Goal: Task Accomplishment & Management: Manage account settings

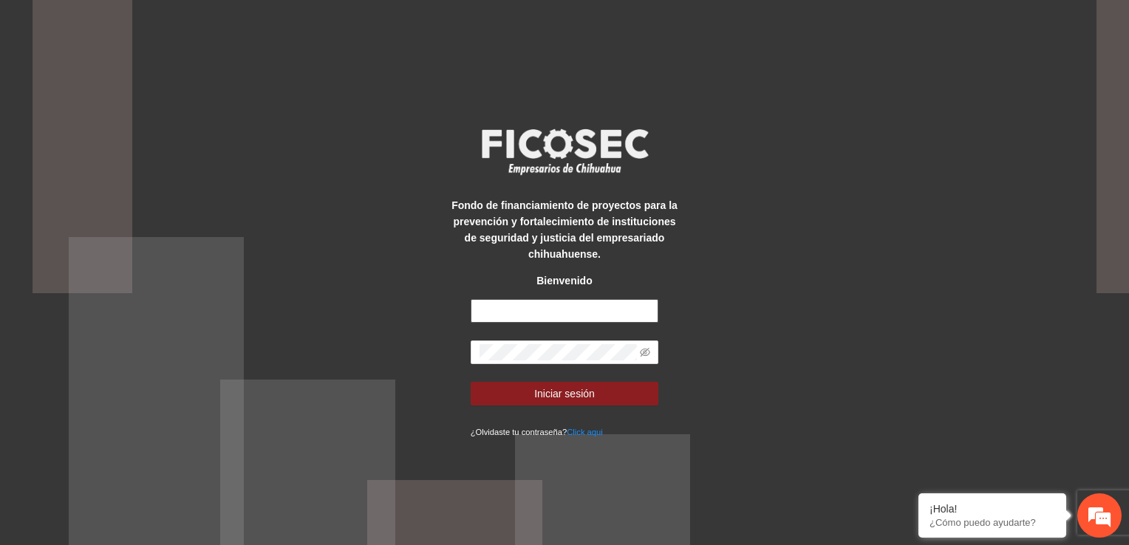
type input "**********"
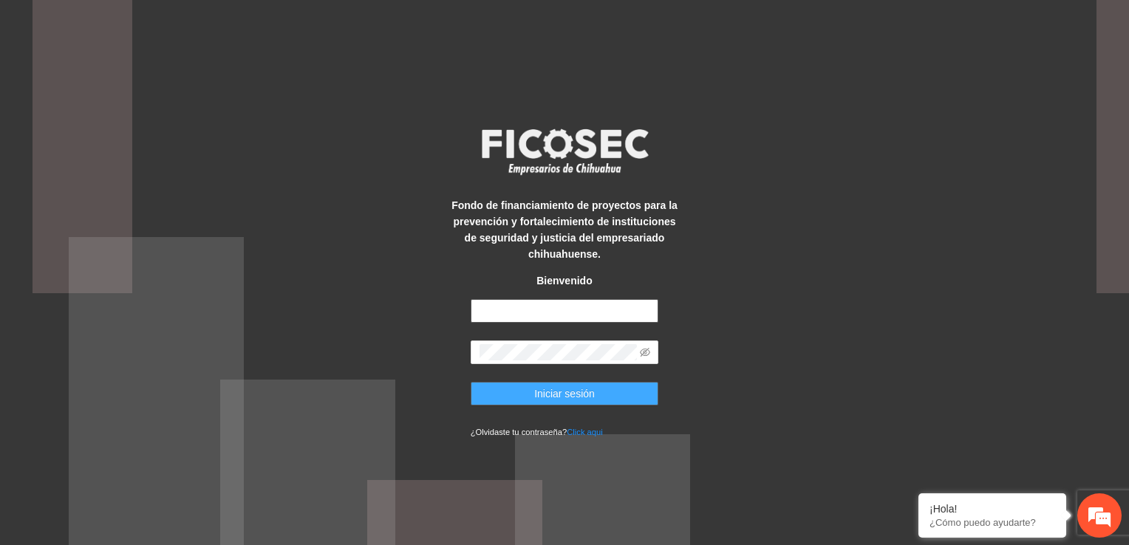
type input "**********"
click at [553, 398] on span "Iniciar sesión" at bounding box center [564, 394] width 61 height 16
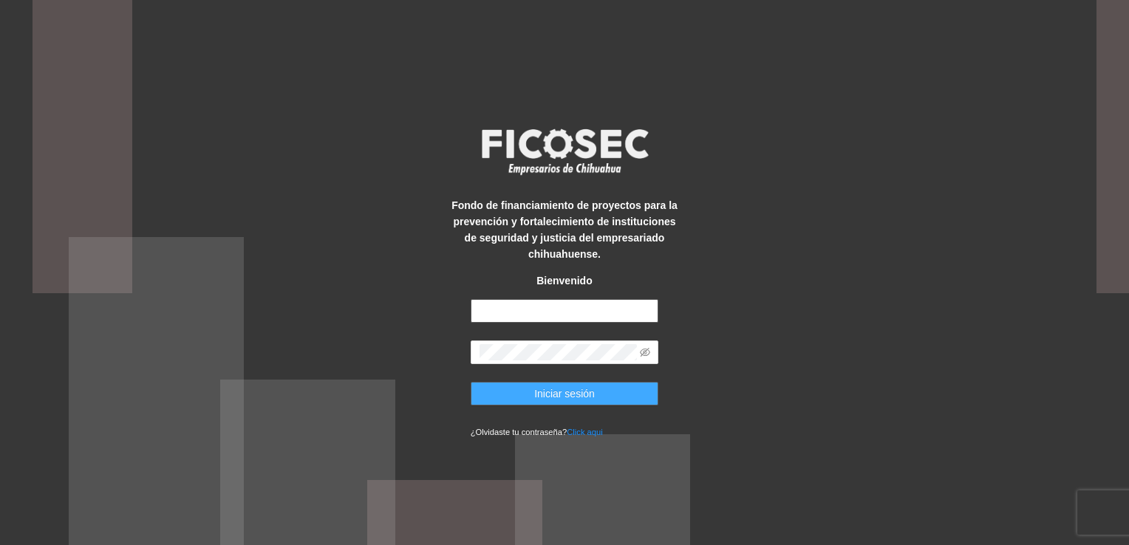
type input "**********"
click at [594, 398] on span "Iniciar sesión" at bounding box center [564, 394] width 61 height 16
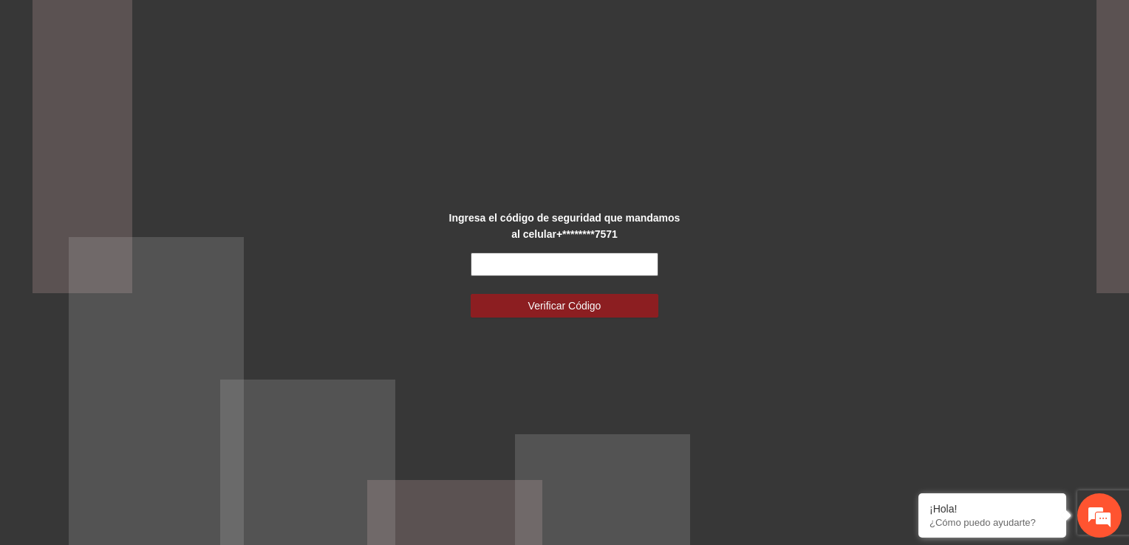
click at [587, 270] on input "text" at bounding box center [565, 265] width 188 height 24
type input "******"
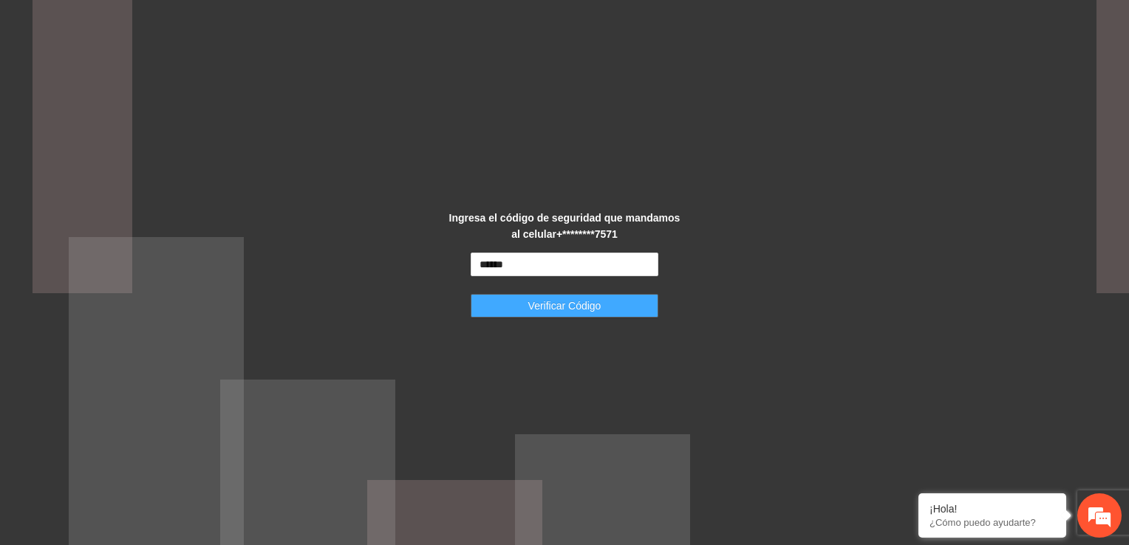
click at [573, 306] on span "Verificar Código" at bounding box center [564, 306] width 73 height 16
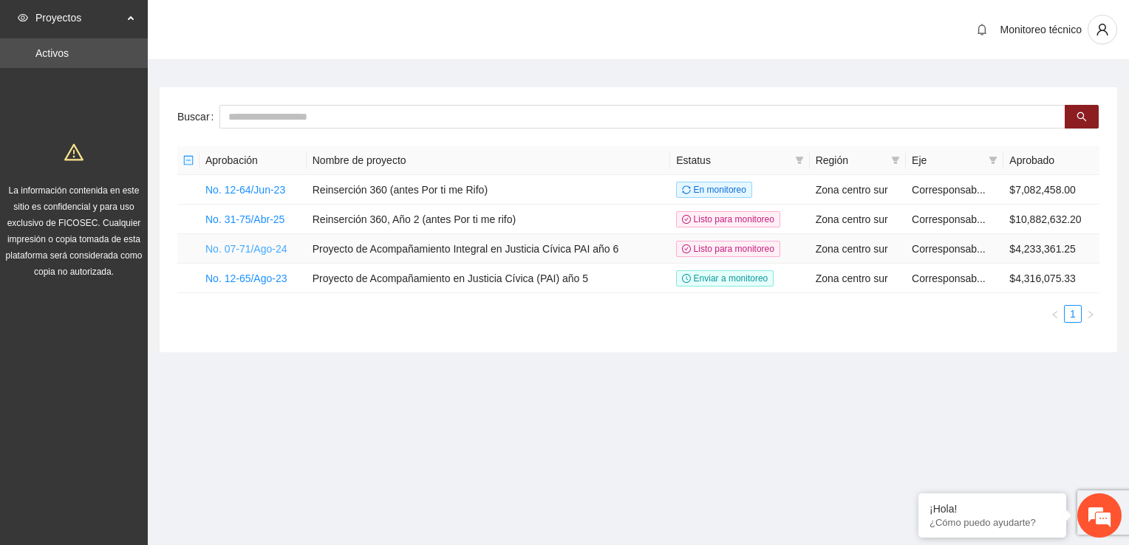
click at [228, 250] on link "No. 07-71/Ago-24" at bounding box center [246, 249] width 82 height 12
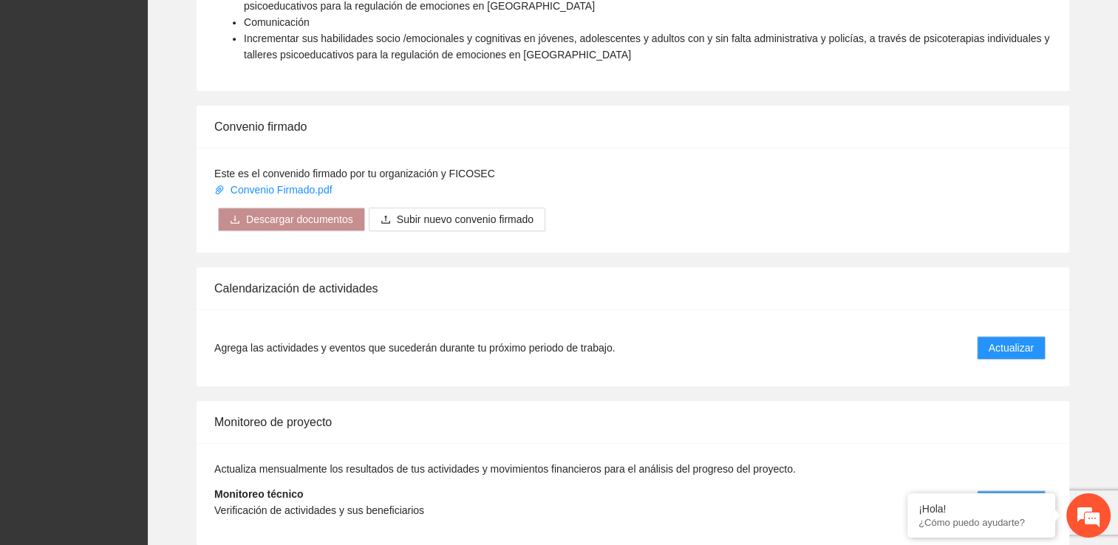
scroll to position [1206, 0]
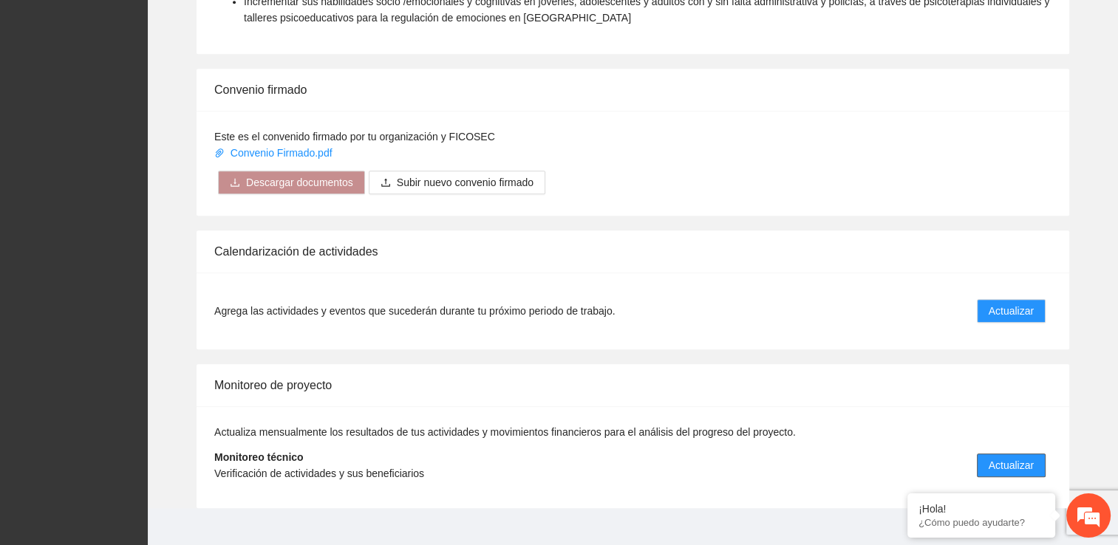
click at [1020, 458] on span "Actualizar" at bounding box center [1011, 466] width 45 height 16
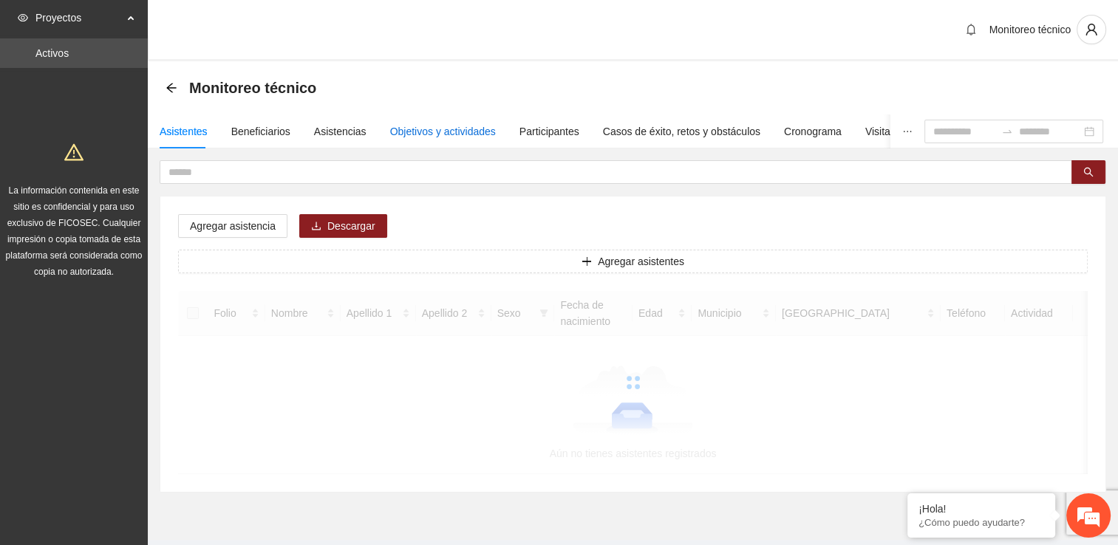
click at [431, 127] on div "Objetivos y actividades" at bounding box center [443, 131] width 106 height 16
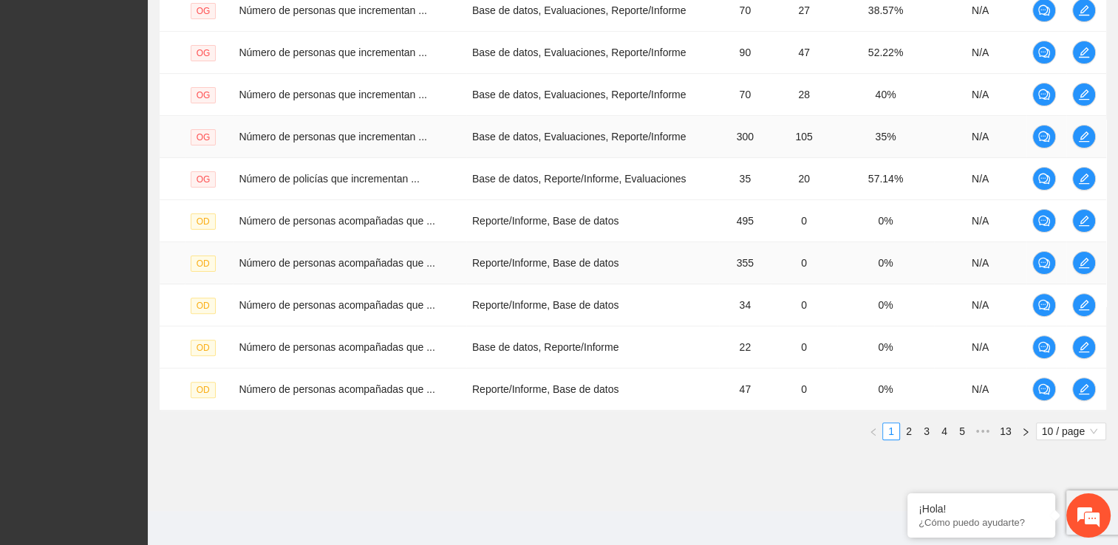
scroll to position [418, 0]
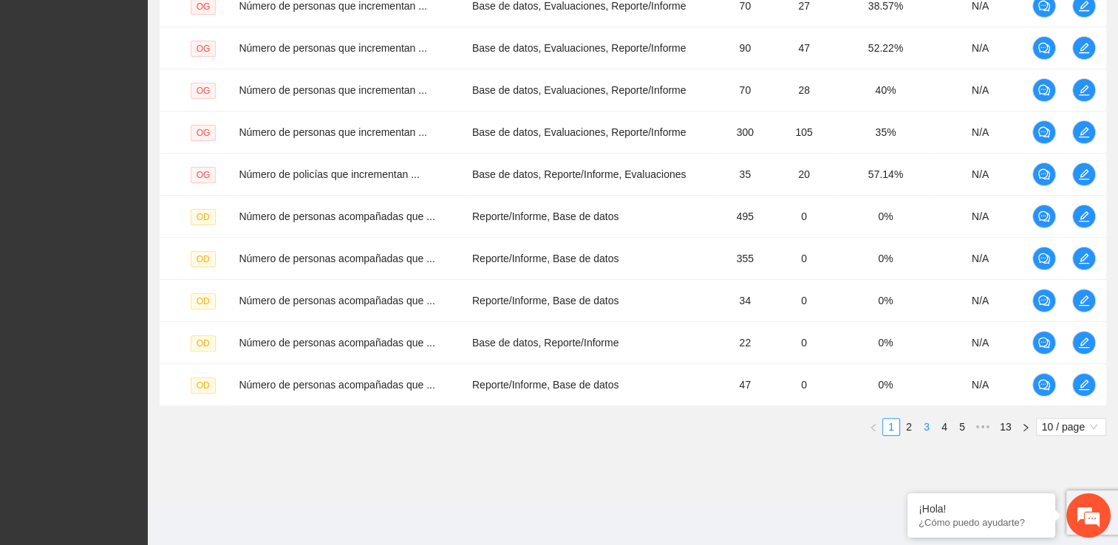
click at [927, 424] on link "3" at bounding box center [927, 427] width 16 height 16
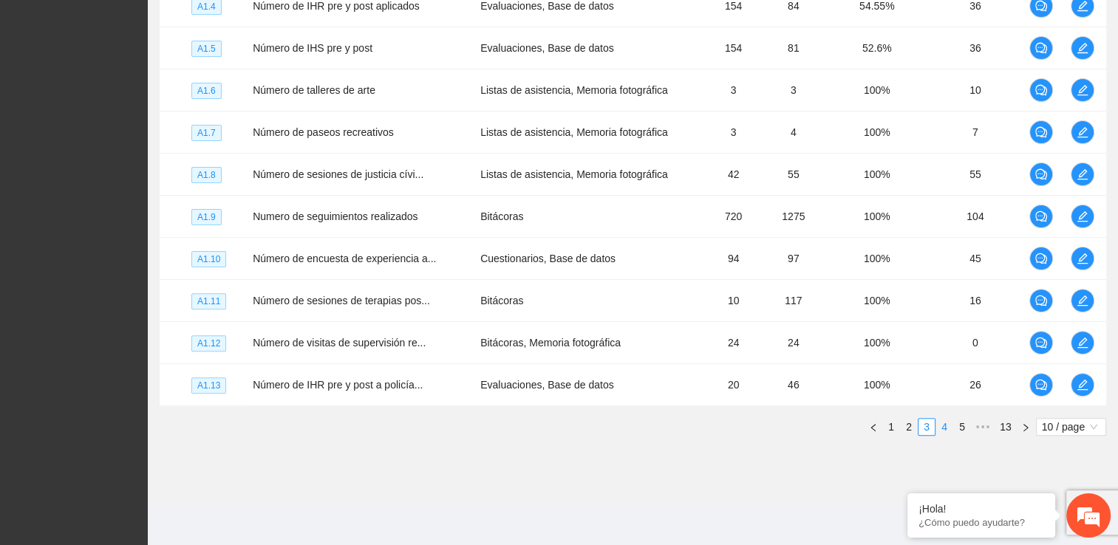
click at [946, 424] on link "4" at bounding box center [944, 427] width 16 height 16
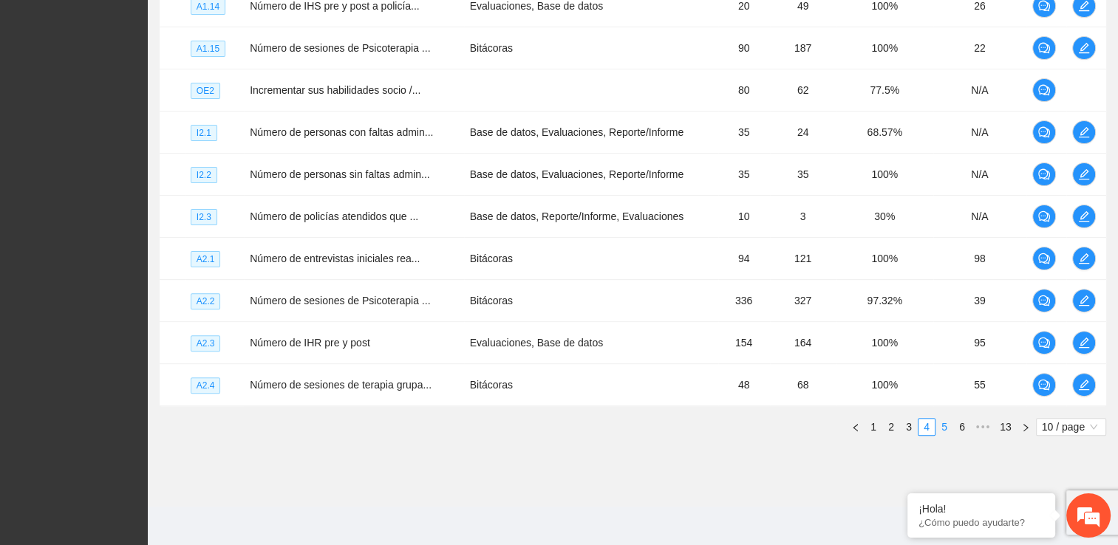
click at [945, 425] on link "5" at bounding box center [944, 427] width 16 height 16
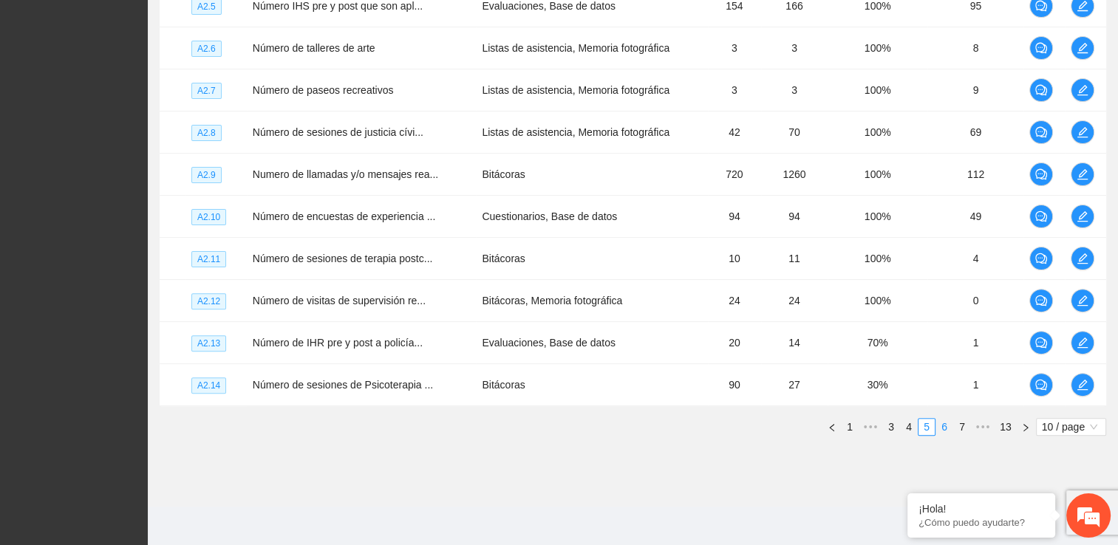
click at [948, 427] on link "6" at bounding box center [944, 427] width 16 height 16
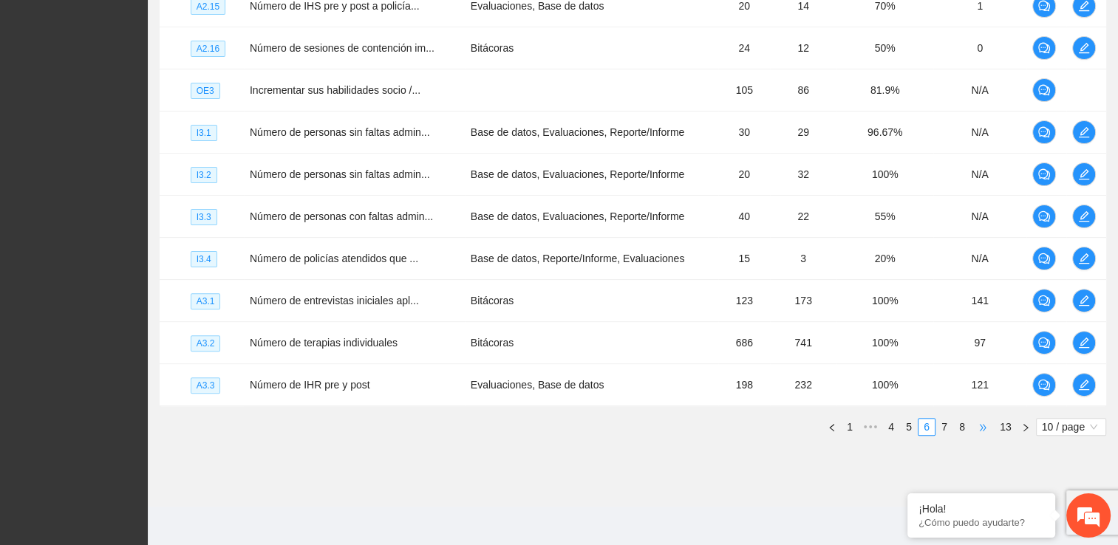
click at [973, 426] on span "•••" at bounding box center [983, 427] width 24 height 18
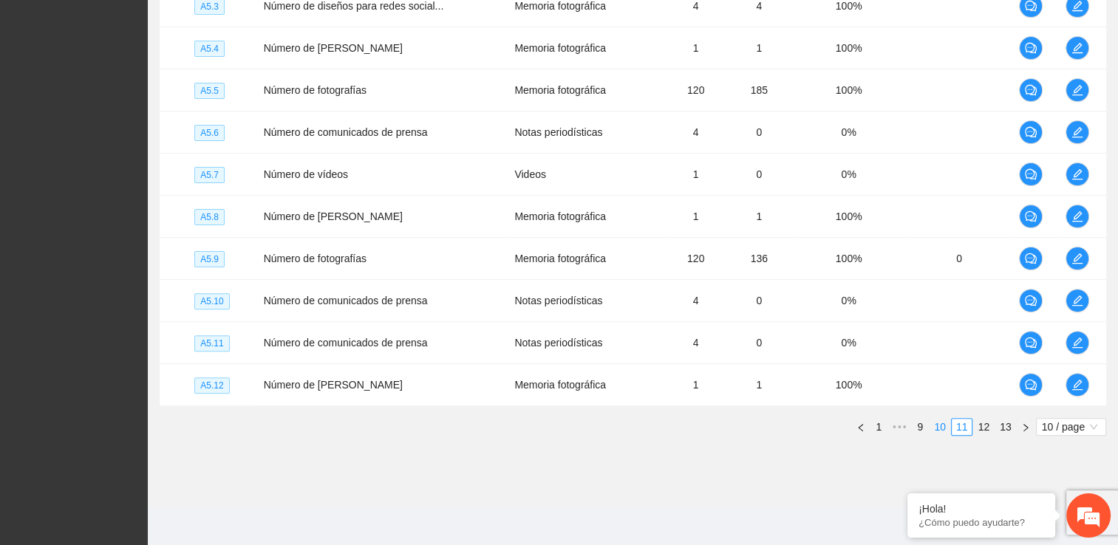
click at [942, 427] on link "10" at bounding box center [940, 427] width 21 height 16
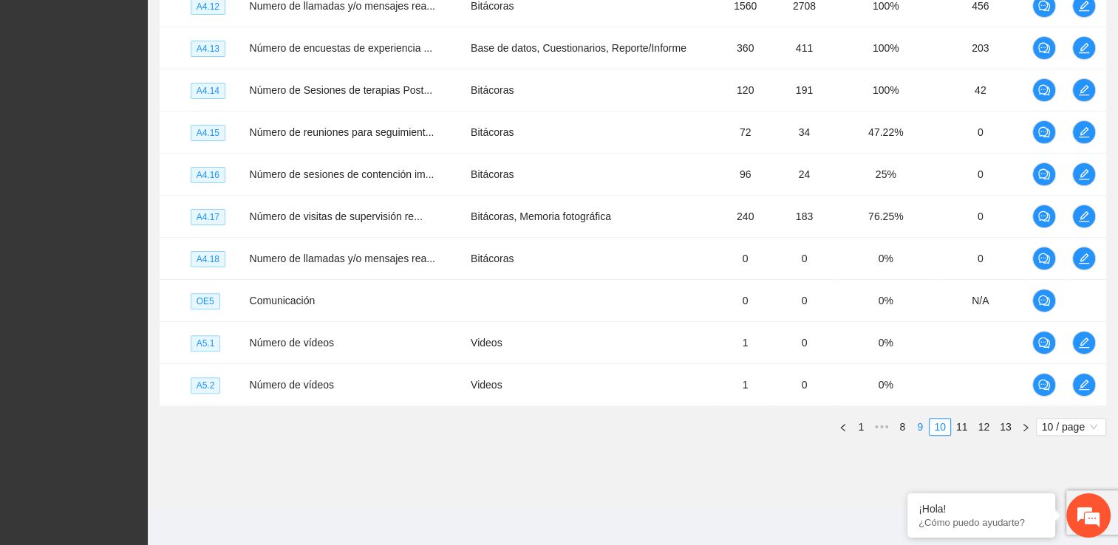
click at [922, 424] on link "9" at bounding box center [920, 427] width 16 height 16
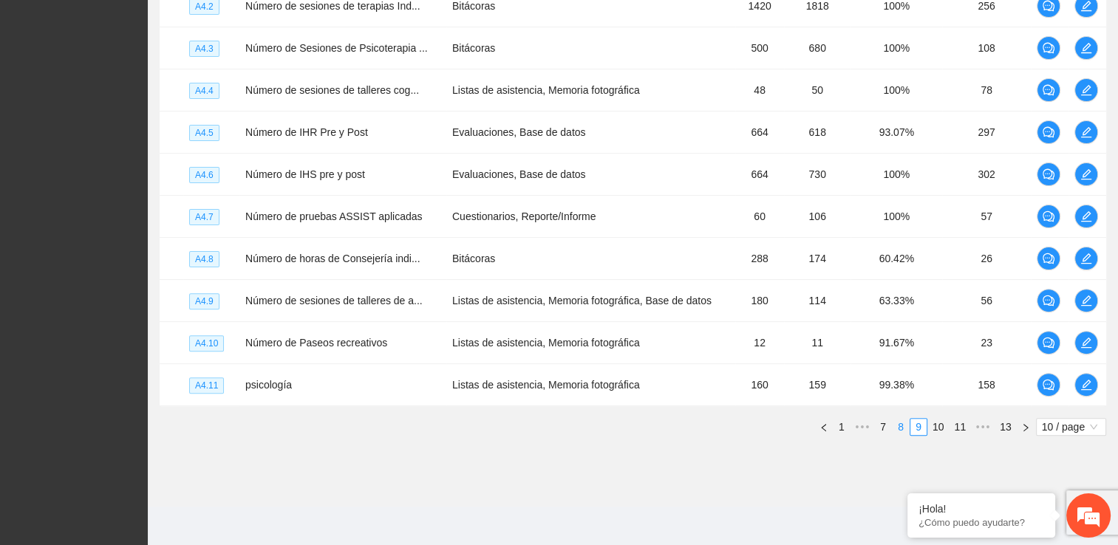
click at [906, 424] on link "8" at bounding box center [901, 427] width 16 height 16
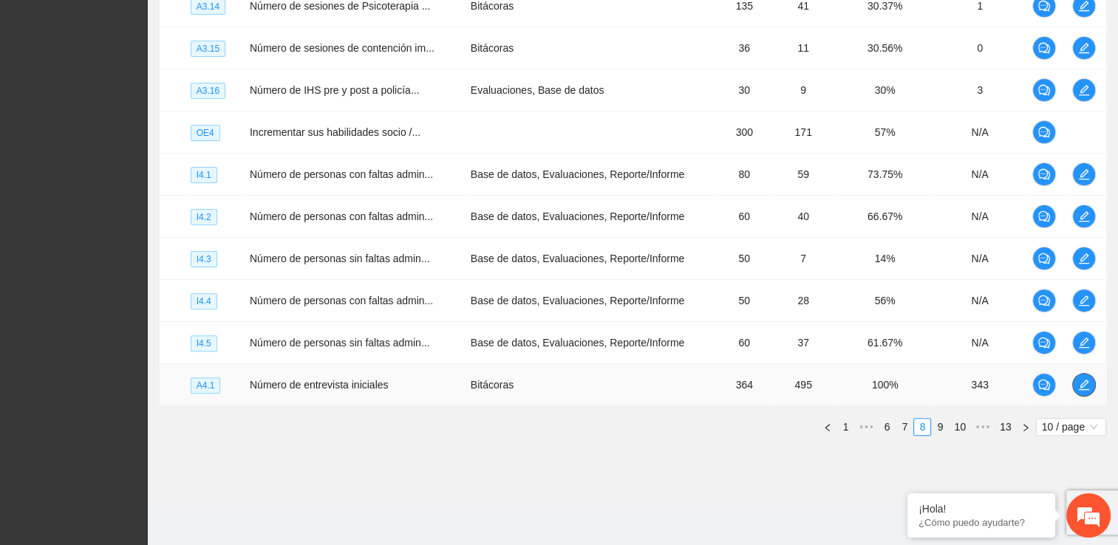
click at [1085, 383] on icon "edit" at bounding box center [1084, 385] width 12 height 12
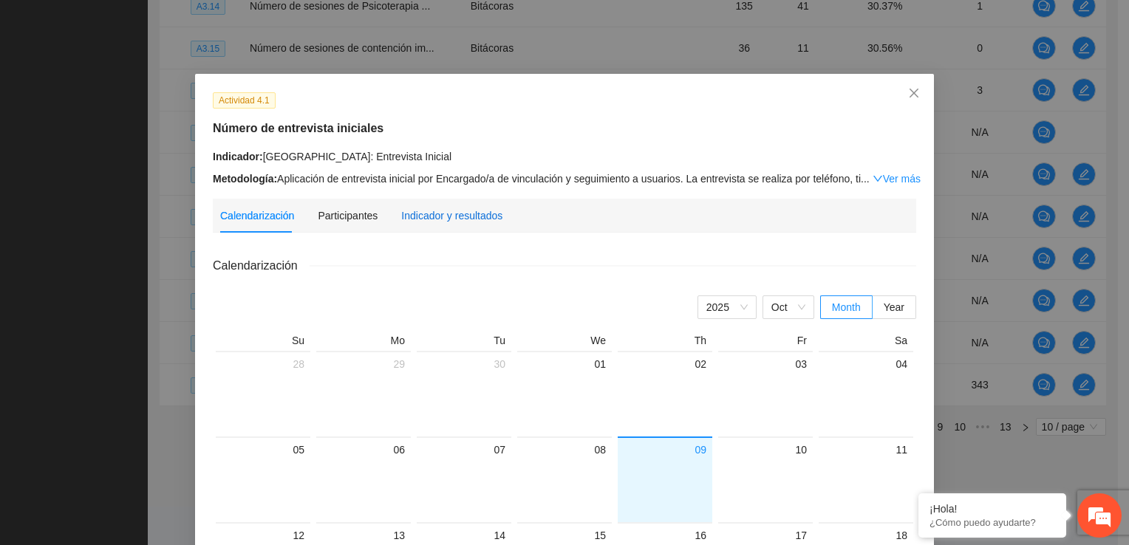
click at [425, 211] on div "Indicador y resultados" at bounding box center [451, 216] width 101 height 16
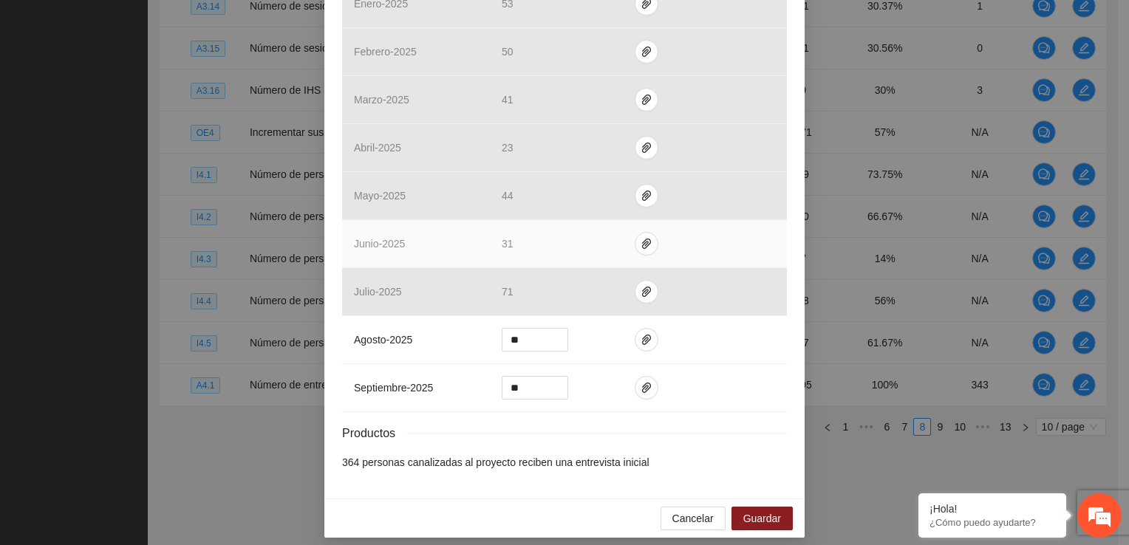
scroll to position [558, 0]
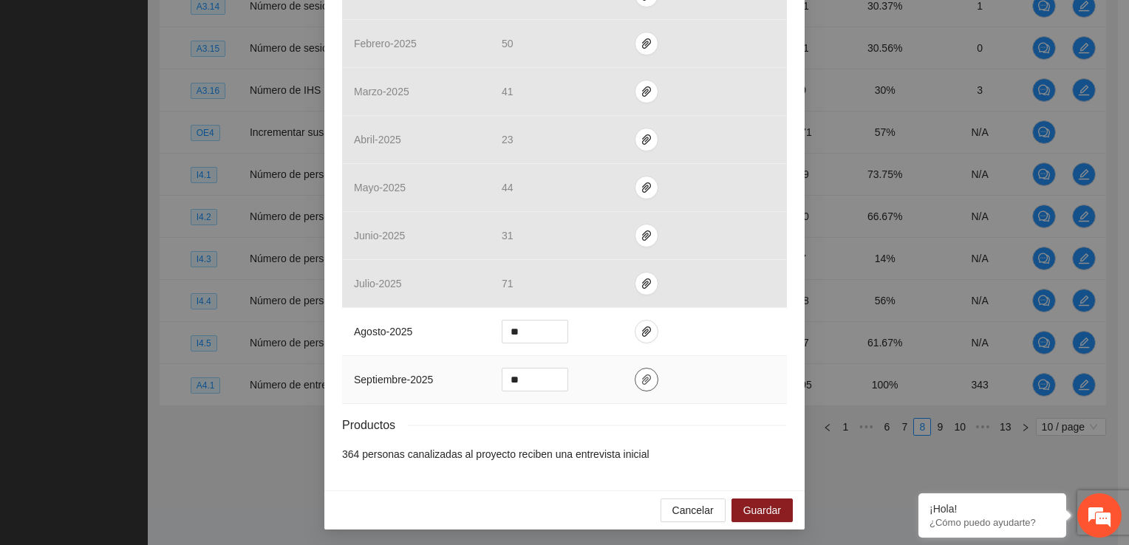
click at [642, 378] on icon "paper-clip" at bounding box center [647, 380] width 12 height 12
click at [724, 404] on div "Resultados Meta: 364 Reales: 495 Cumplimiento: 100 % Medios de verificación Mes…" at bounding box center [564, 80] width 445 height 764
click at [760, 506] on span "Guardar" at bounding box center [763, 511] width 38 height 16
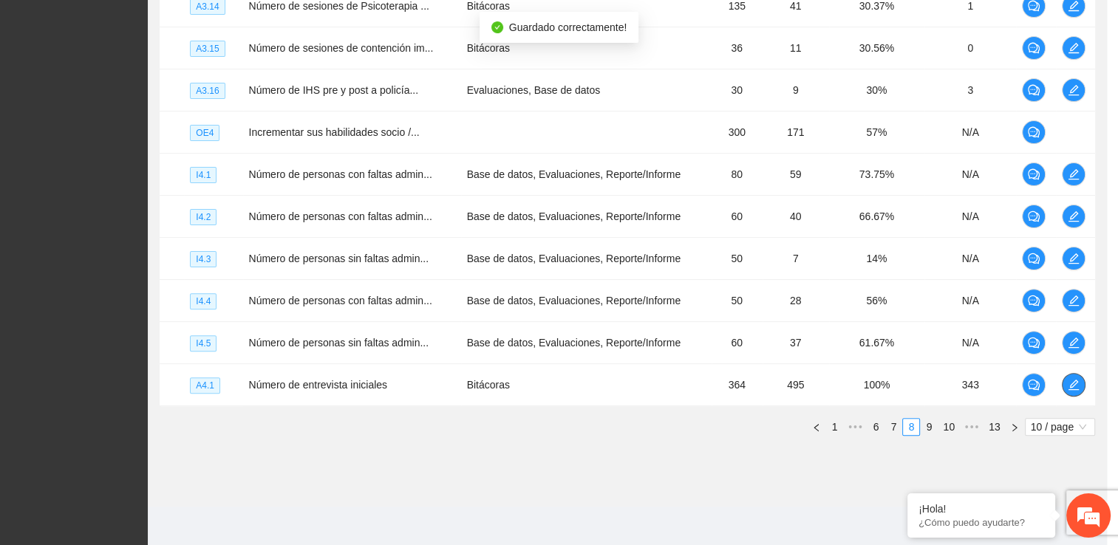
scroll to position [0, 0]
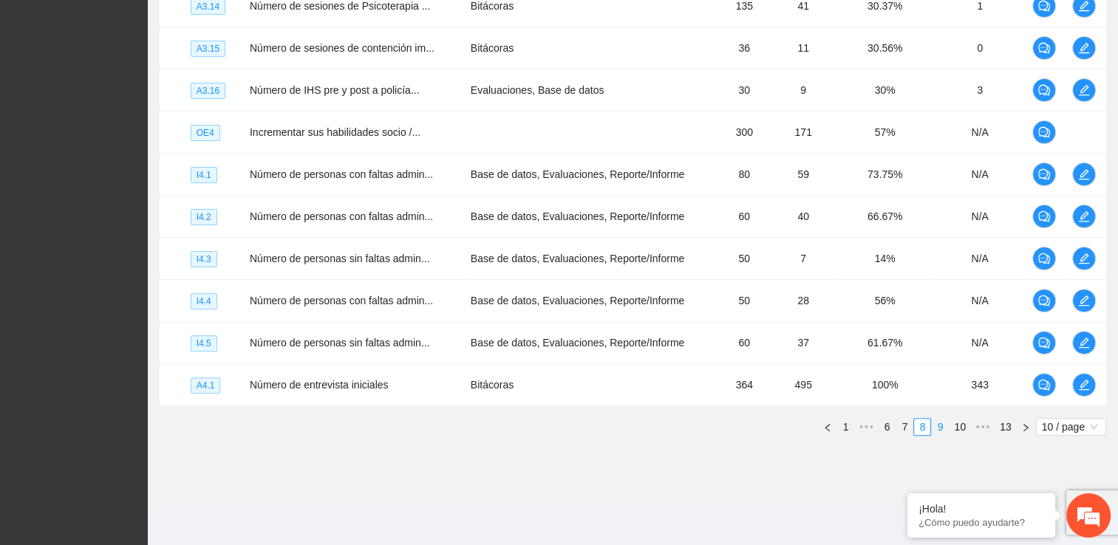
click at [936, 421] on link "9" at bounding box center [940, 427] width 16 height 16
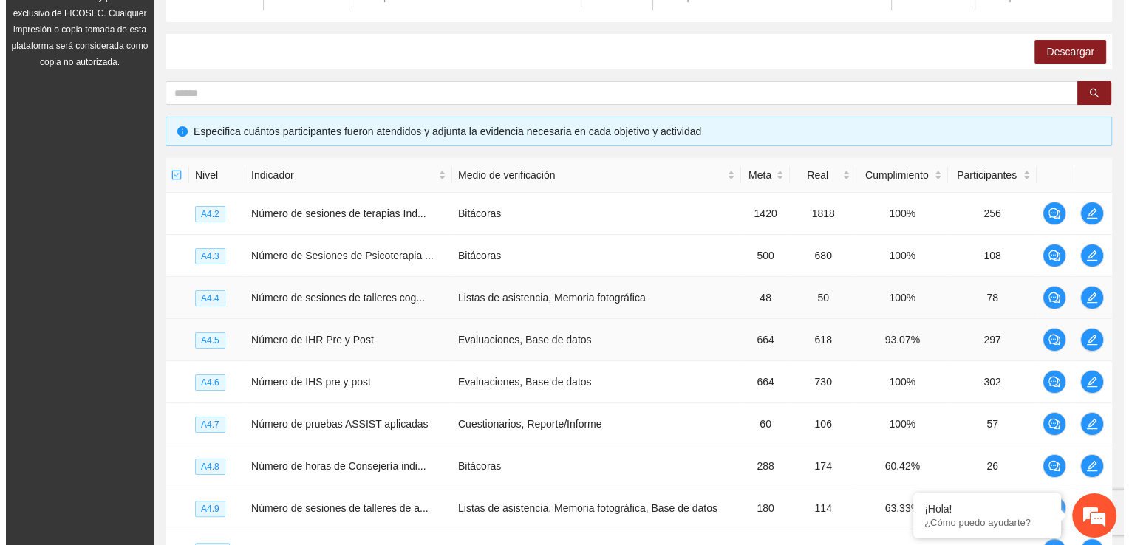
scroll to position [196, 0]
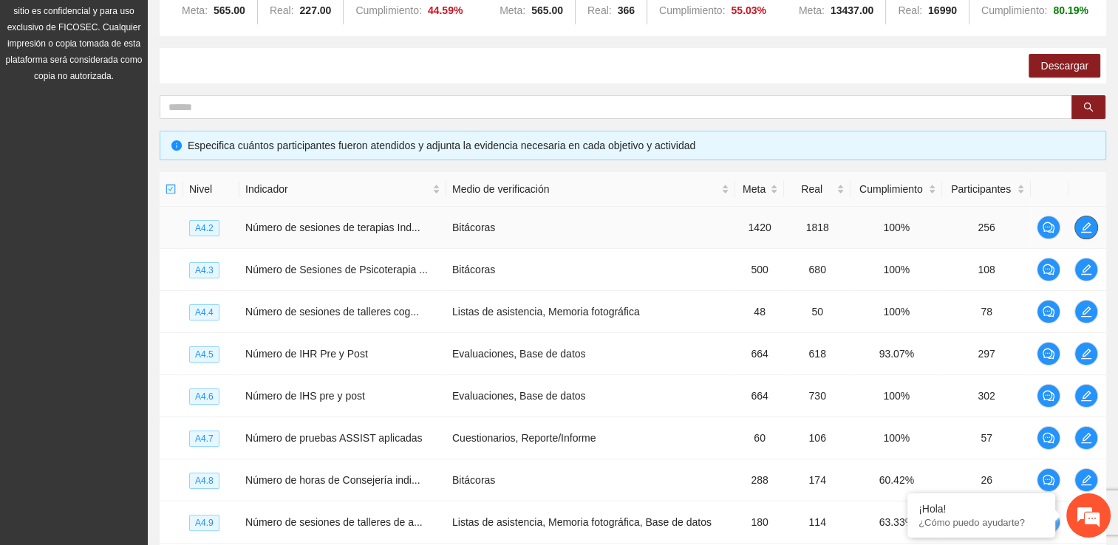
click at [1084, 225] on icon "edit" at bounding box center [1086, 227] width 10 height 10
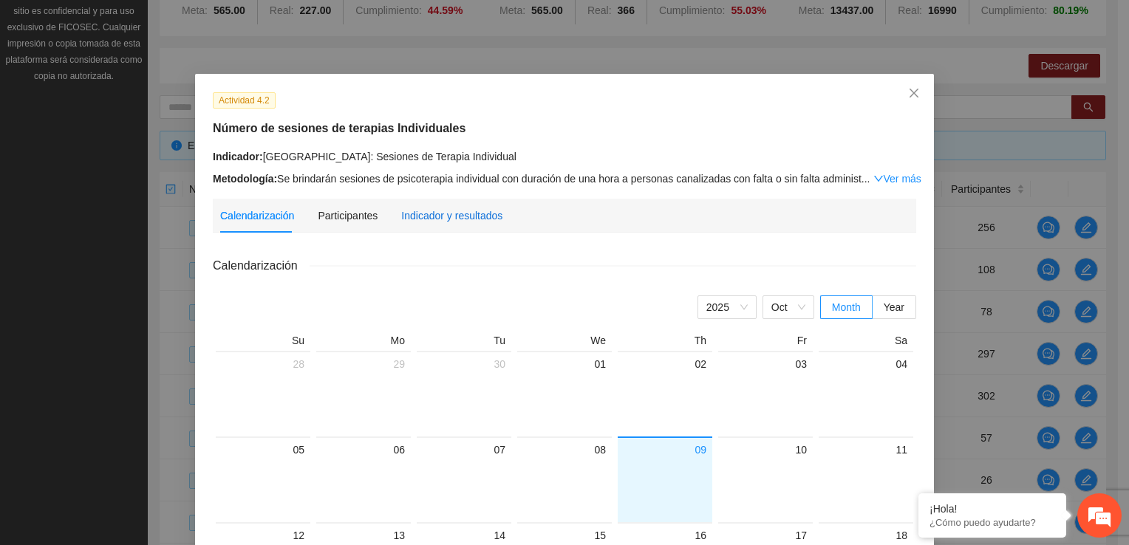
click at [423, 209] on div "Indicador y resultados" at bounding box center [451, 216] width 101 height 16
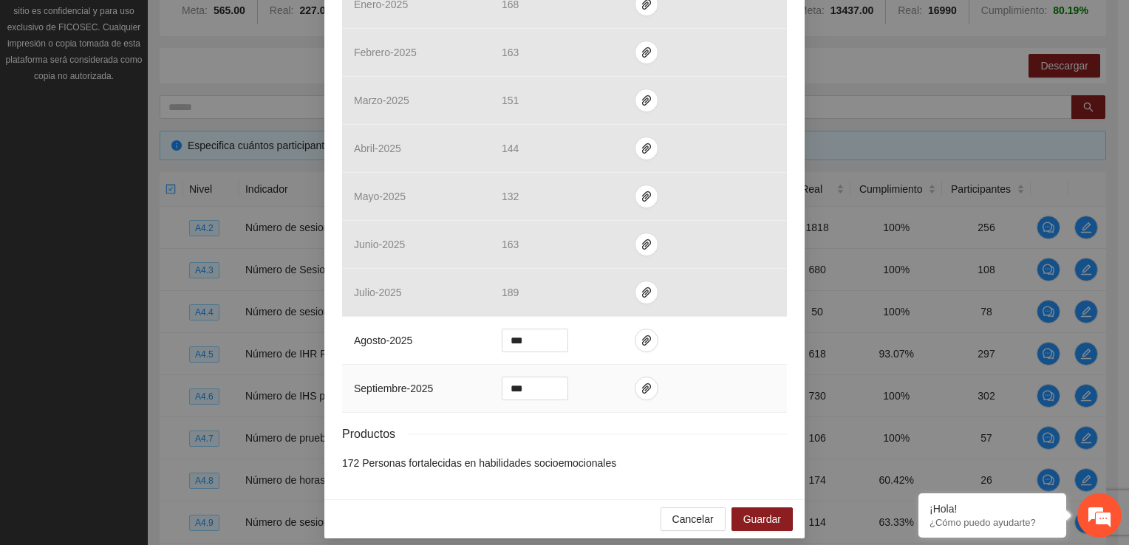
scroll to position [558, 0]
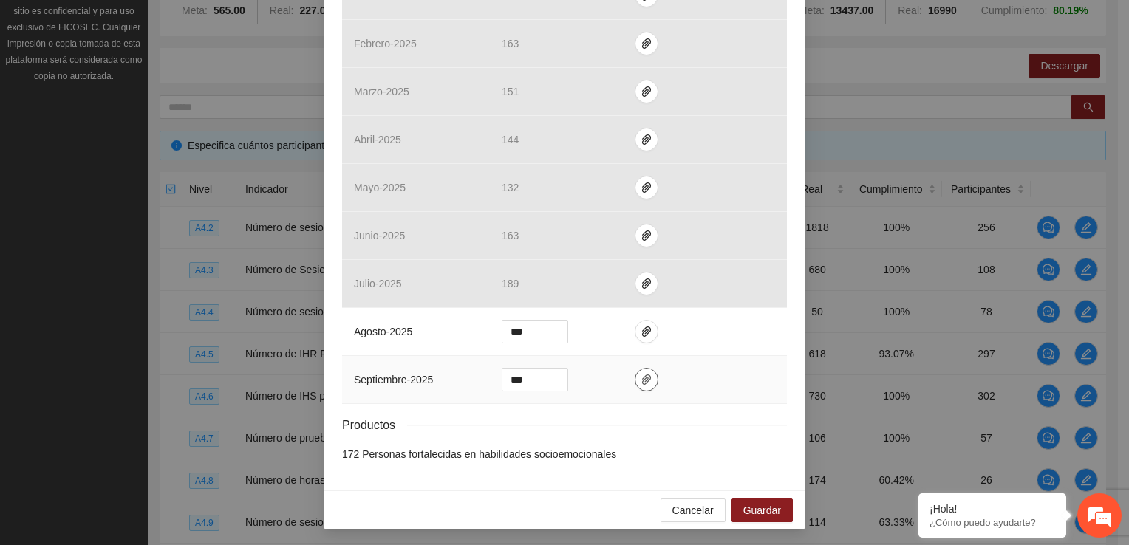
click at [641, 378] on icon "paper-clip" at bounding box center [647, 380] width 12 height 12
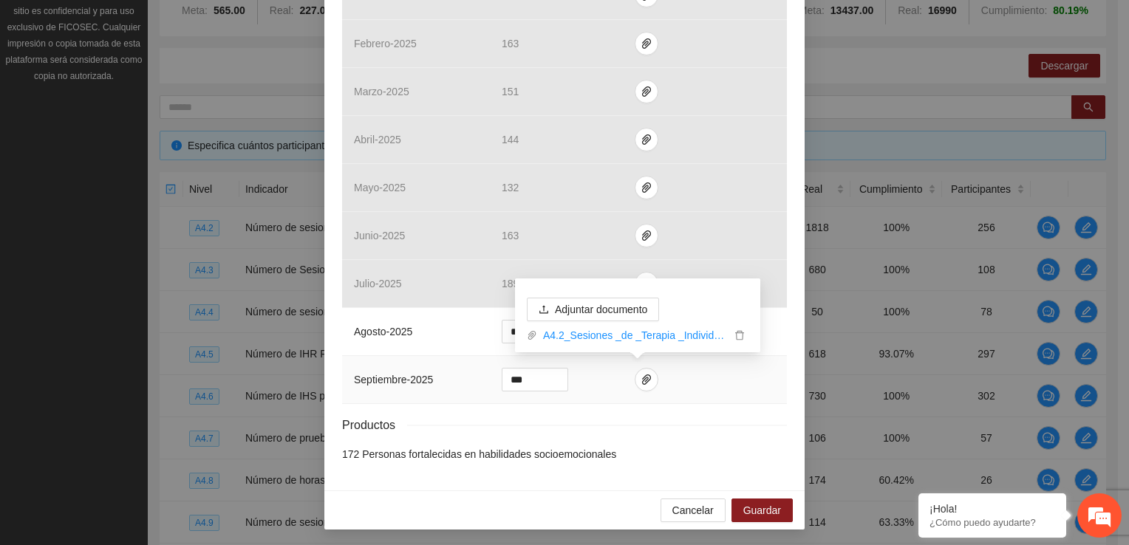
click at [727, 385] on td at bounding box center [705, 380] width 164 height 48
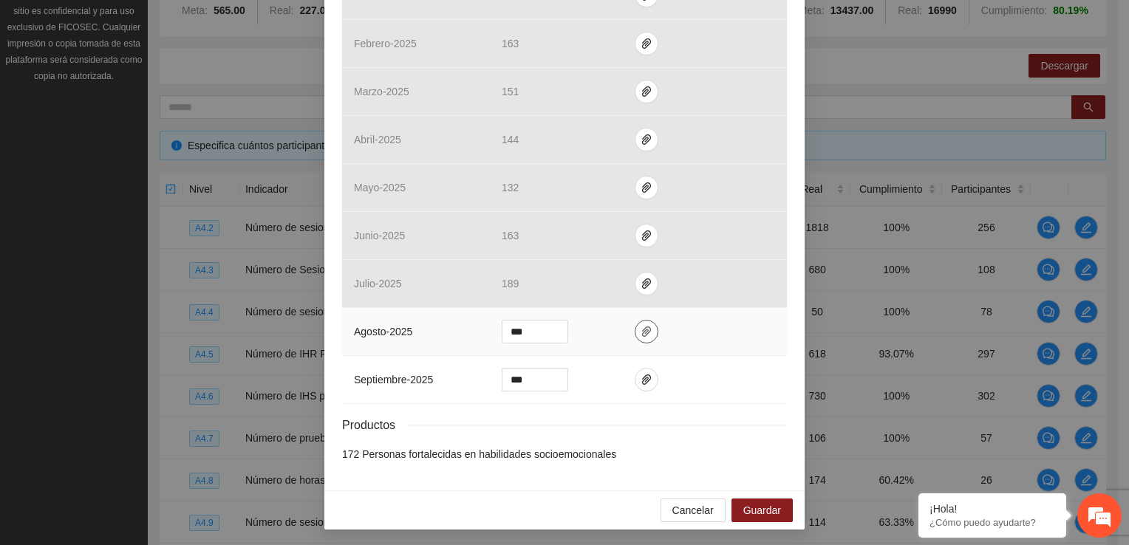
click at [641, 328] on icon "paper-clip" at bounding box center [647, 332] width 12 height 12
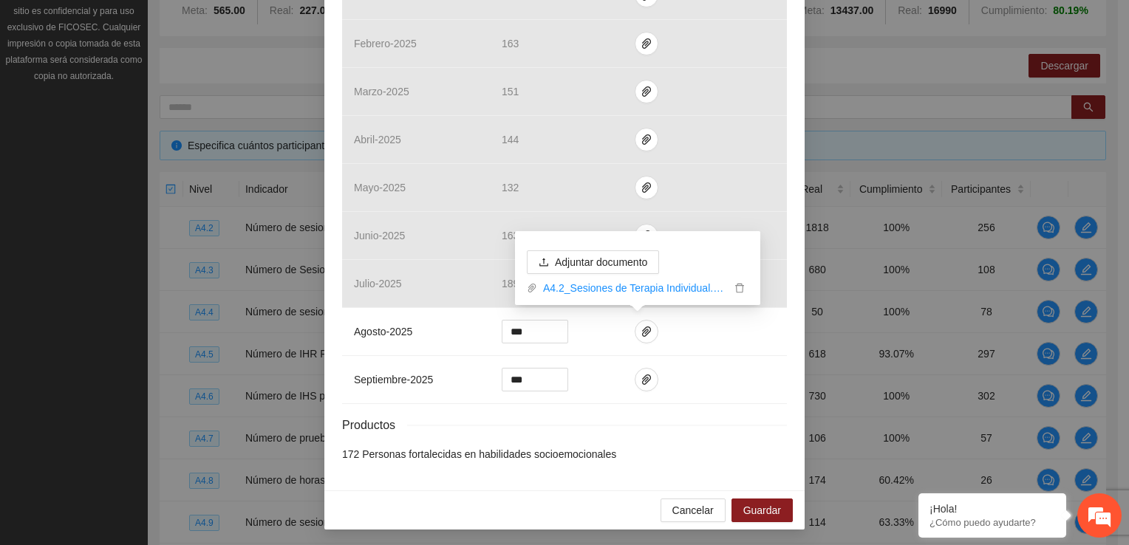
drag, startPoint x: 740, startPoint y: 409, endPoint x: 739, endPoint y: 436, distance: 26.6
click at [741, 409] on div "Resultados Meta: 1420 Reales: 1818 Cumplimiento: 100 % Medios de verificación M…" at bounding box center [564, 80] width 445 height 764
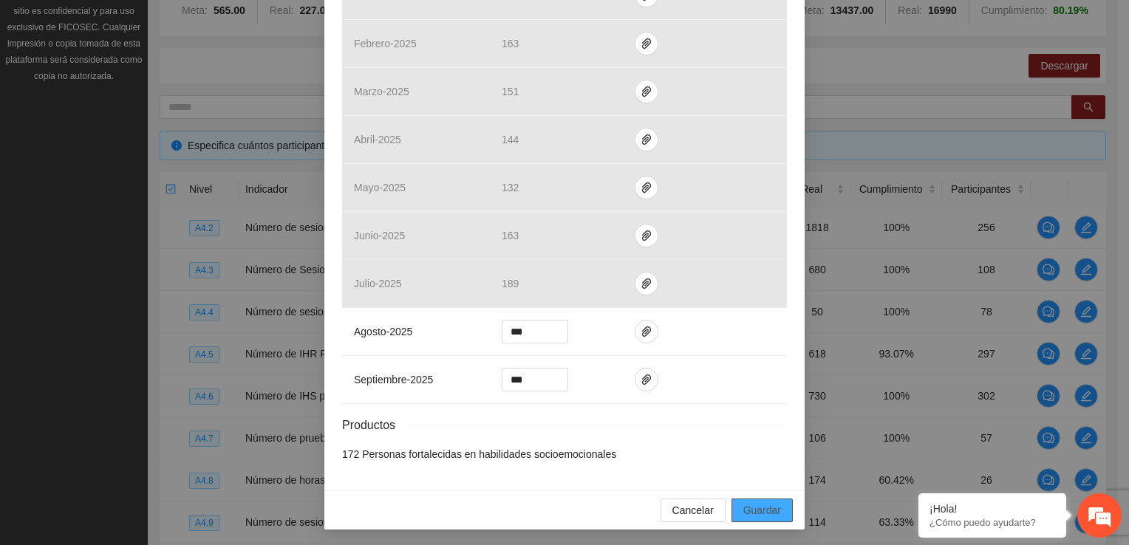
click at [769, 508] on span "Guardar" at bounding box center [763, 511] width 38 height 16
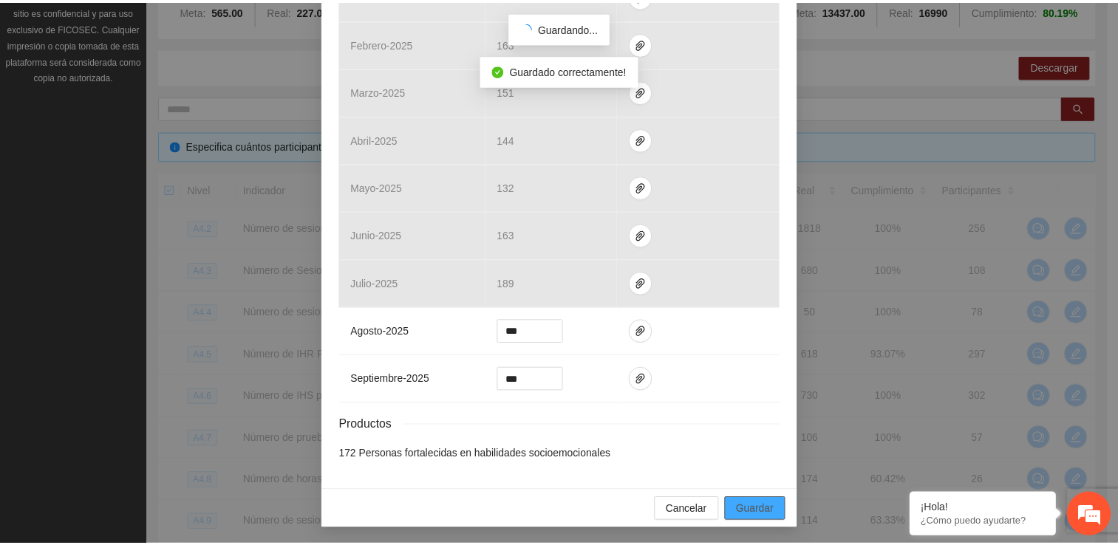
scroll to position [484, 0]
